Goal: Task Accomplishment & Management: Manage account settings

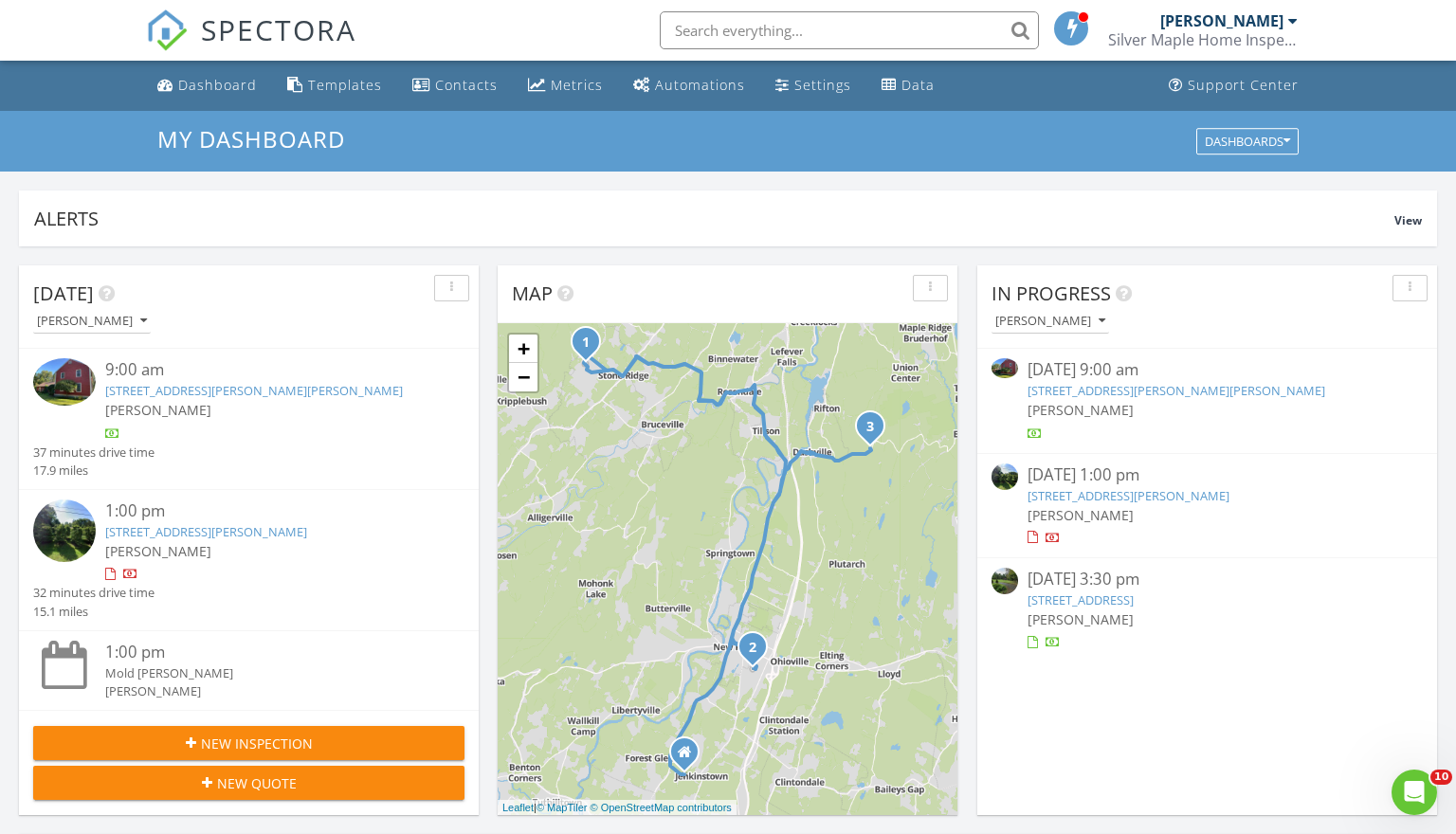
scroll to position [1726, 1457]
click at [231, 386] on link "74 Vincent Ln, Stone Ridge, NY 12484" at bounding box center [254, 391] width 298 height 17
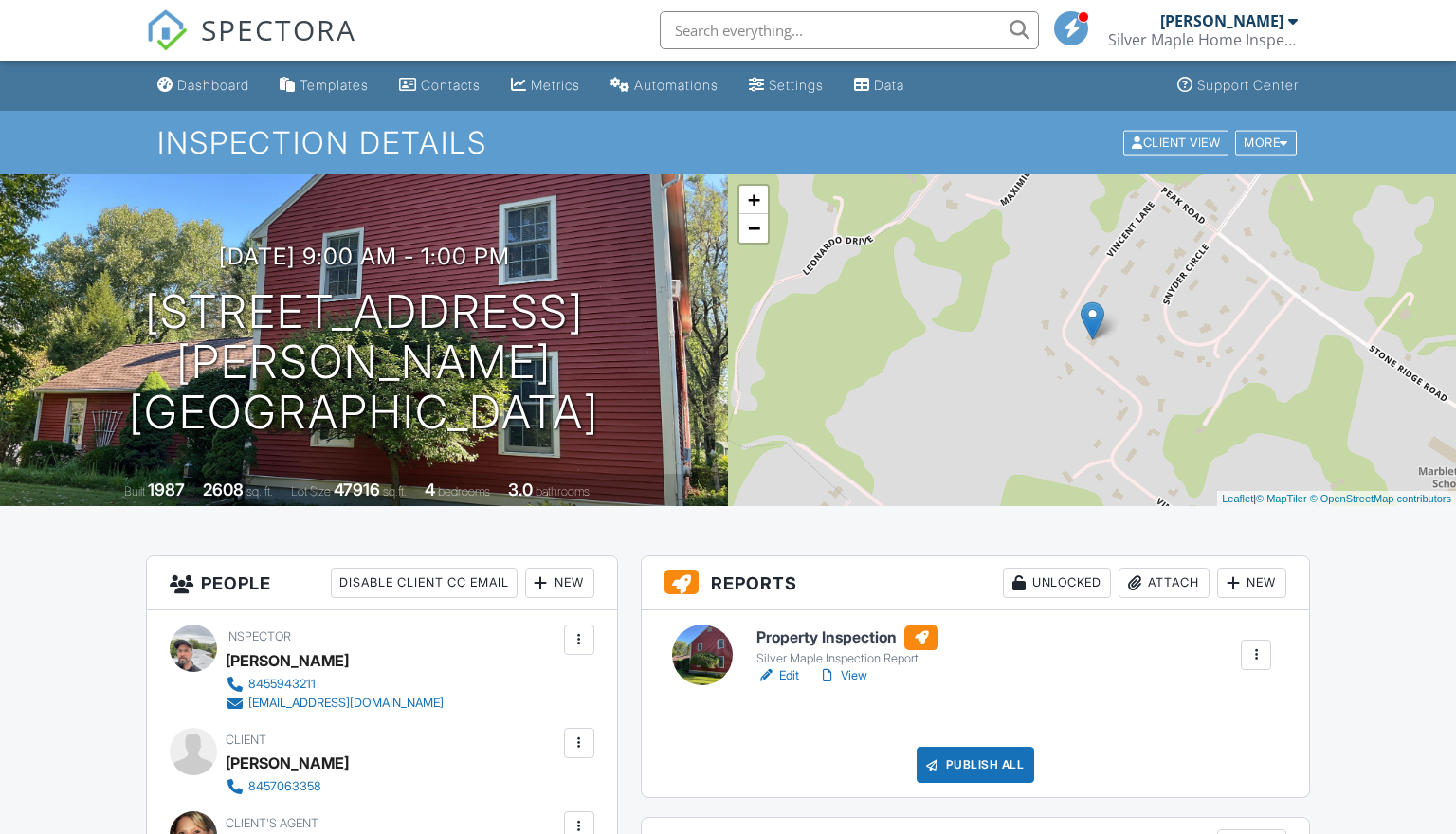
click at [792, 675] on link "Edit" at bounding box center [778, 676] width 43 height 19
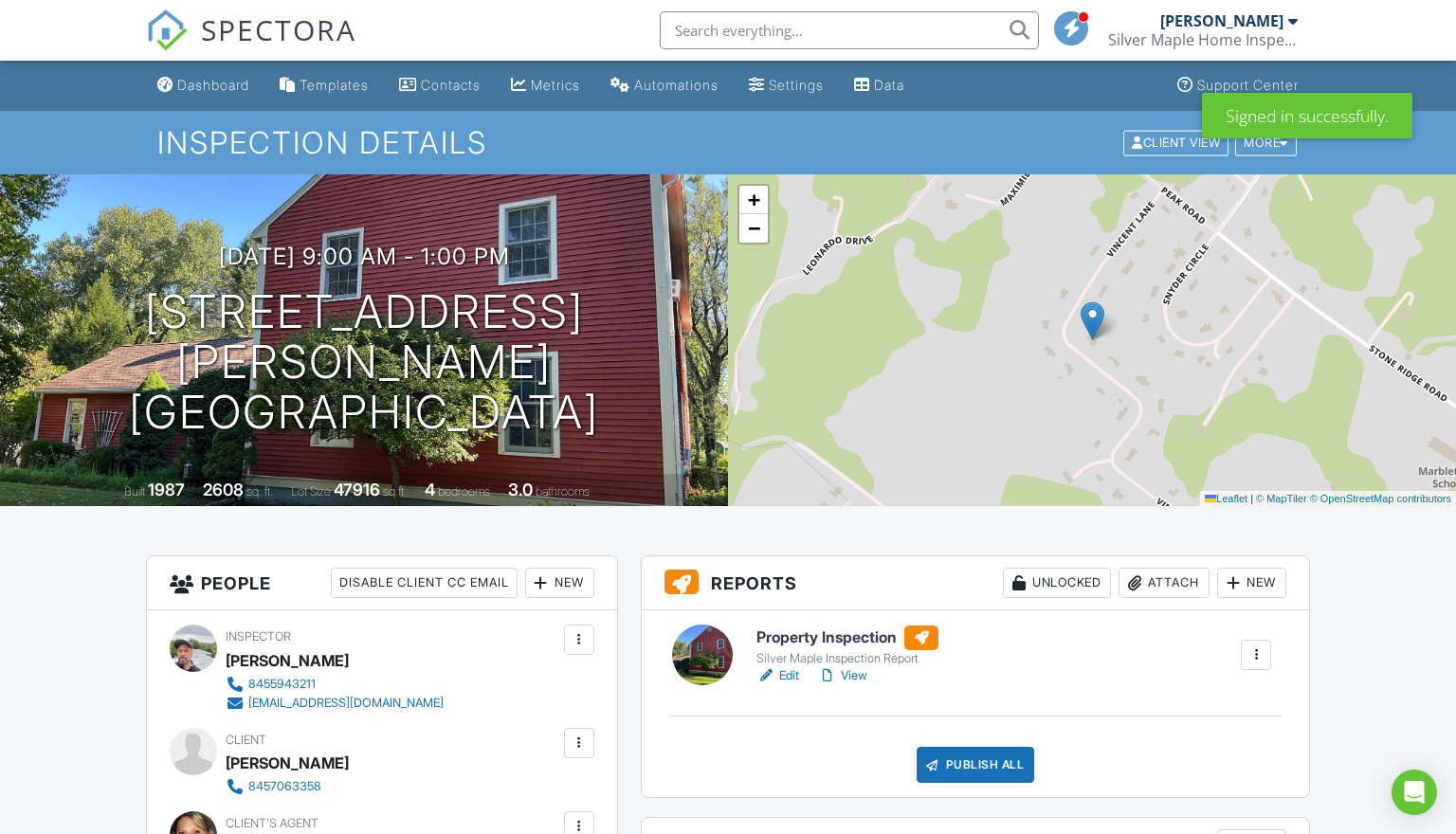
click at [972, 773] on div "Publish All" at bounding box center [976, 765] width 118 height 36
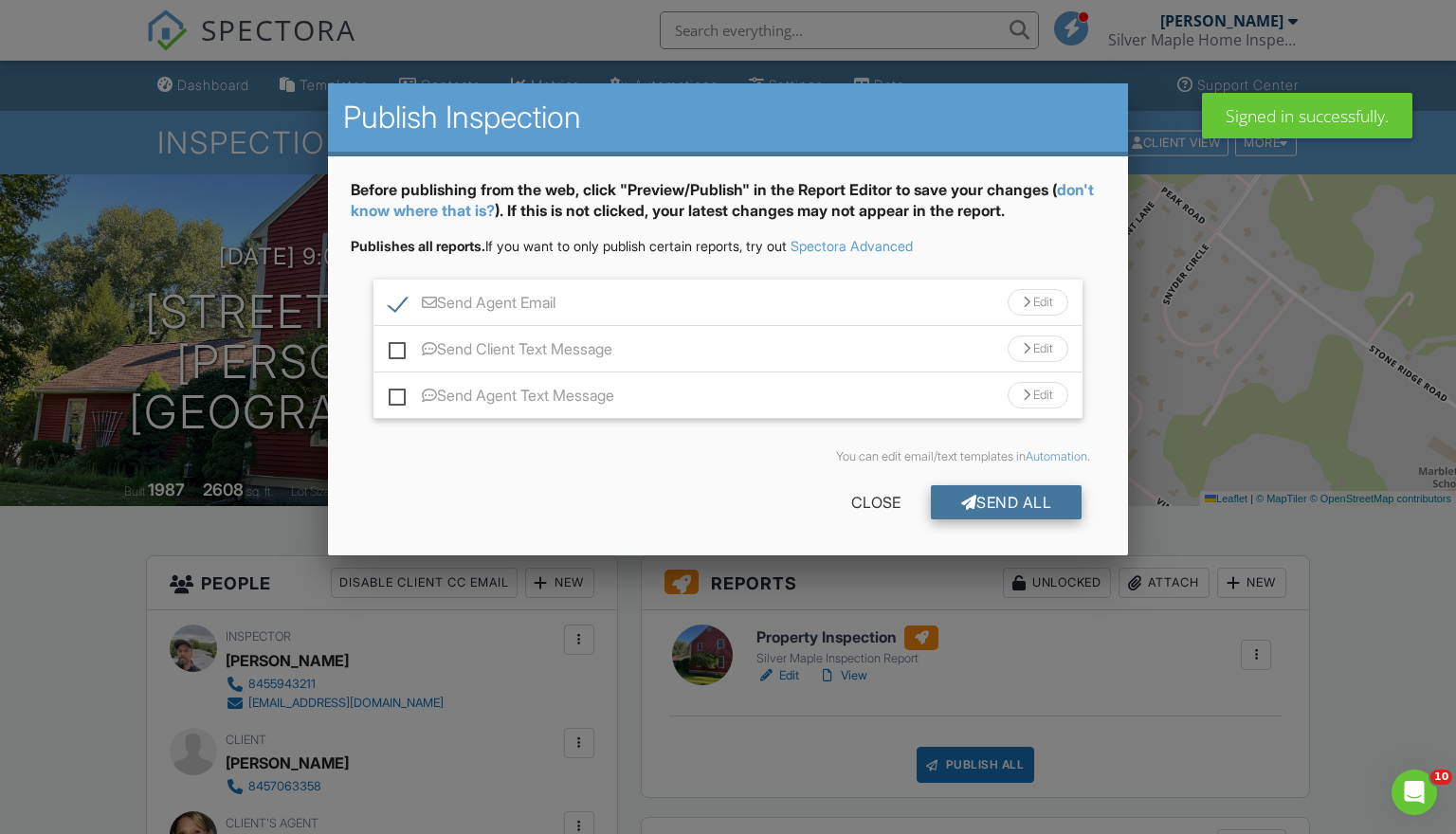
click at [993, 503] on div "Send All" at bounding box center [1007, 503] width 152 height 34
